Goal: Task Accomplishment & Management: Manage account settings

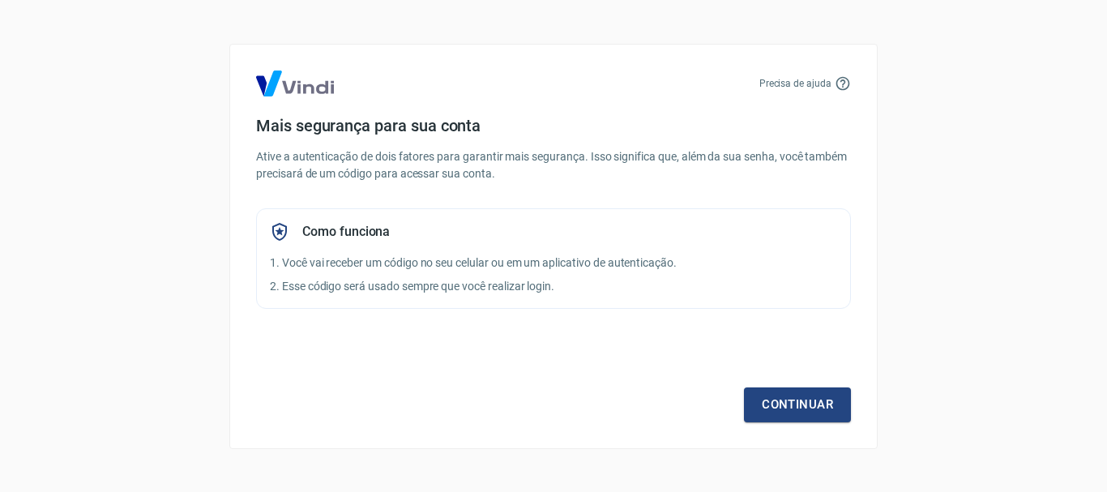
drag, startPoint x: 622, startPoint y: 242, endPoint x: 589, endPoint y: 216, distance: 41.5
click at [618, 239] on div "Como funciona 1. Você vai receber um código no seu celular ou em um aplicativo …" at bounding box center [553, 258] width 595 height 101
click at [484, 148] on p "Ative a autenticação de dois fatores para garantir mais segurança. Isso signifi…" at bounding box center [553, 165] width 595 height 34
click at [446, 69] on div "Precisa de ajuda Mais segurança para sua conta Ative a autenticação de dois fat…" at bounding box center [553, 246] width 648 height 405
click at [661, 181] on div "Mais segurança para sua conta Ative a autenticação de dois fatores para garanti…" at bounding box center [553, 212] width 595 height 193
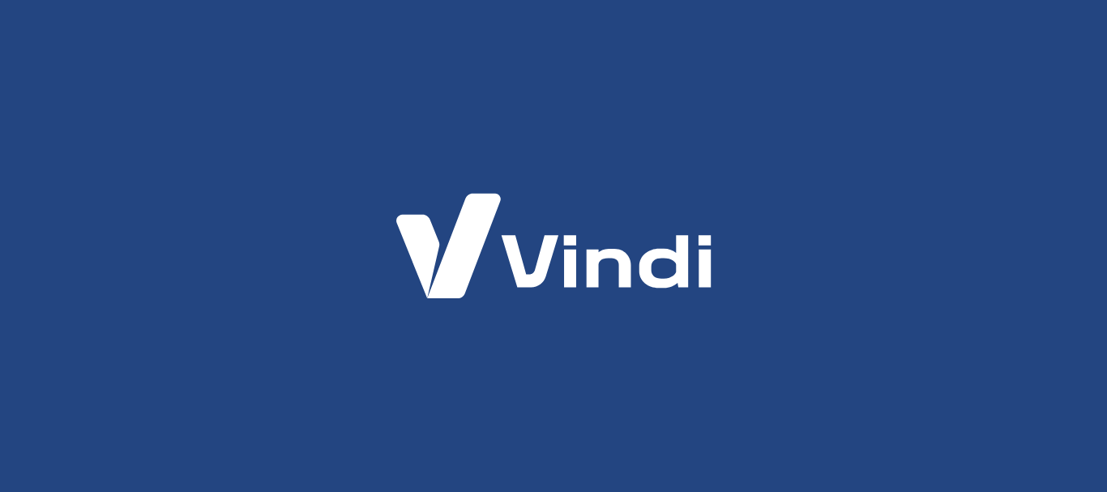
click at [663, 204] on img at bounding box center [554, 245] width 414 height 195
